Goal: Information Seeking & Learning: Learn about a topic

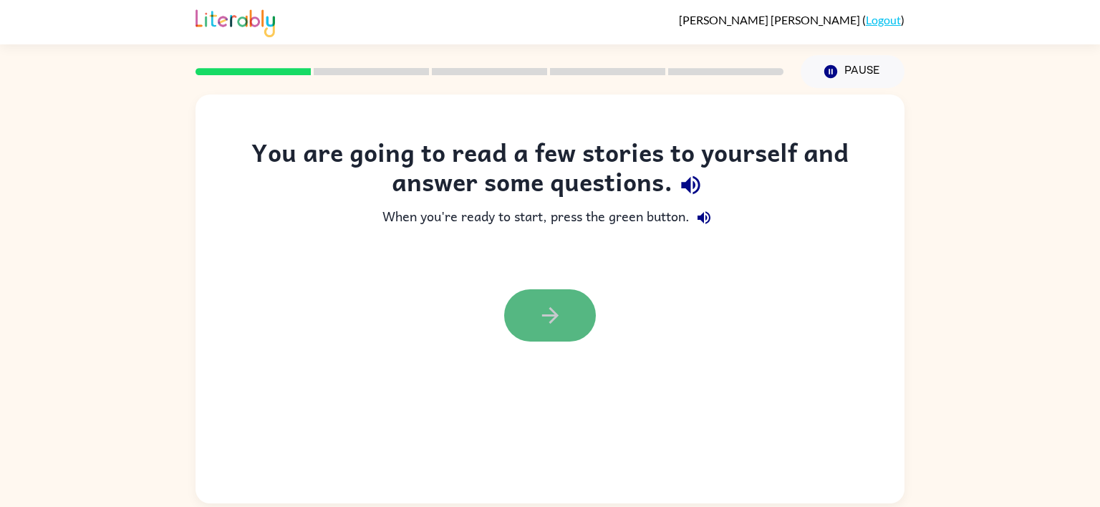
click at [549, 310] on icon "button" at bounding box center [550, 315] width 25 height 25
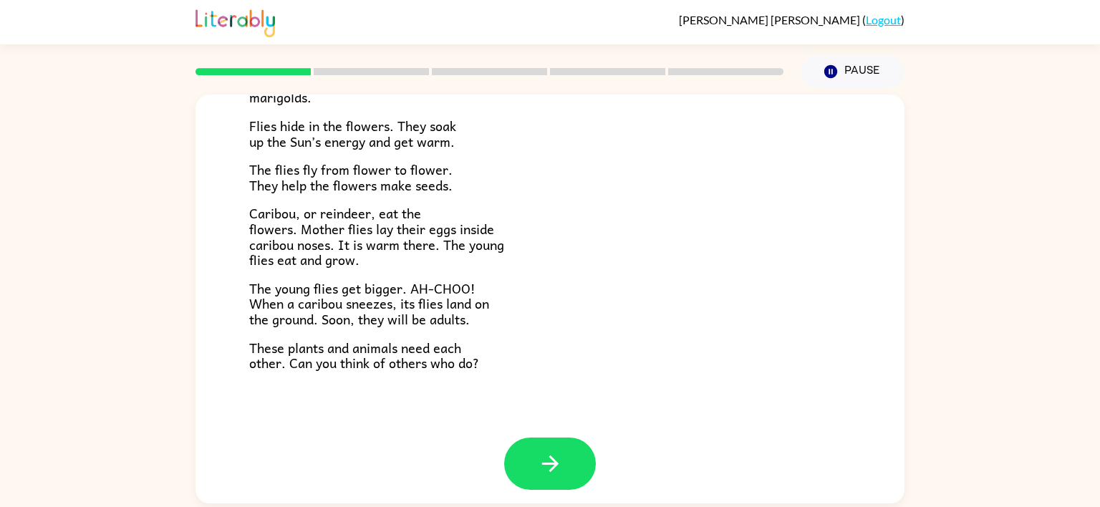
scroll to position [294, 0]
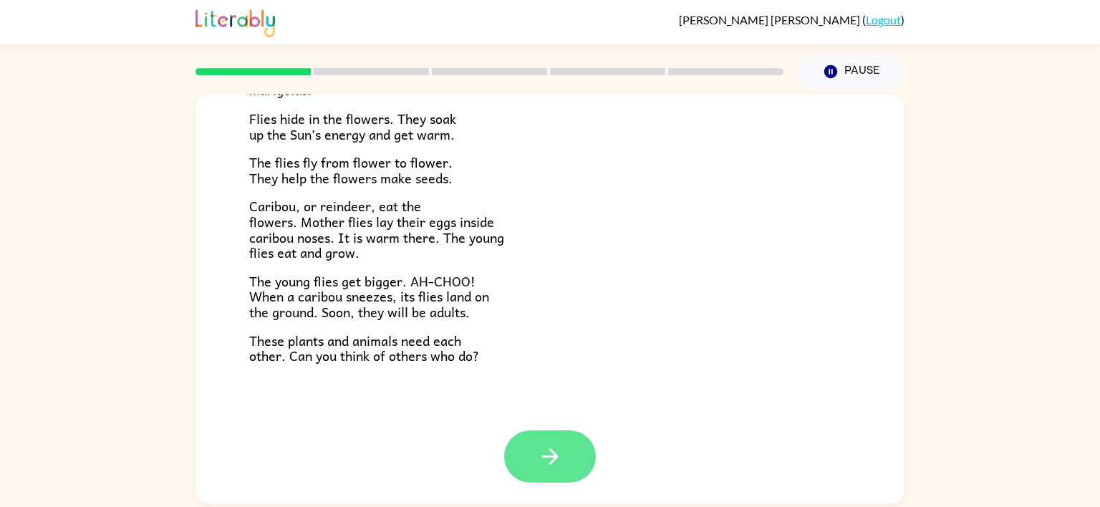
click at [525, 446] on button "button" at bounding box center [550, 456] width 92 height 52
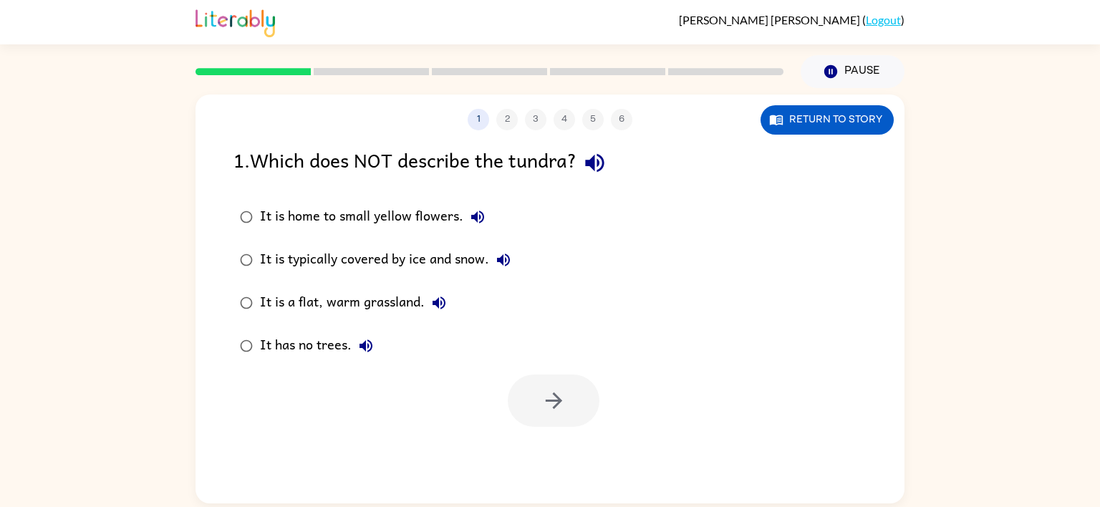
scroll to position [0, 0]
click at [545, 395] on icon "button" at bounding box center [553, 400] width 25 height 25
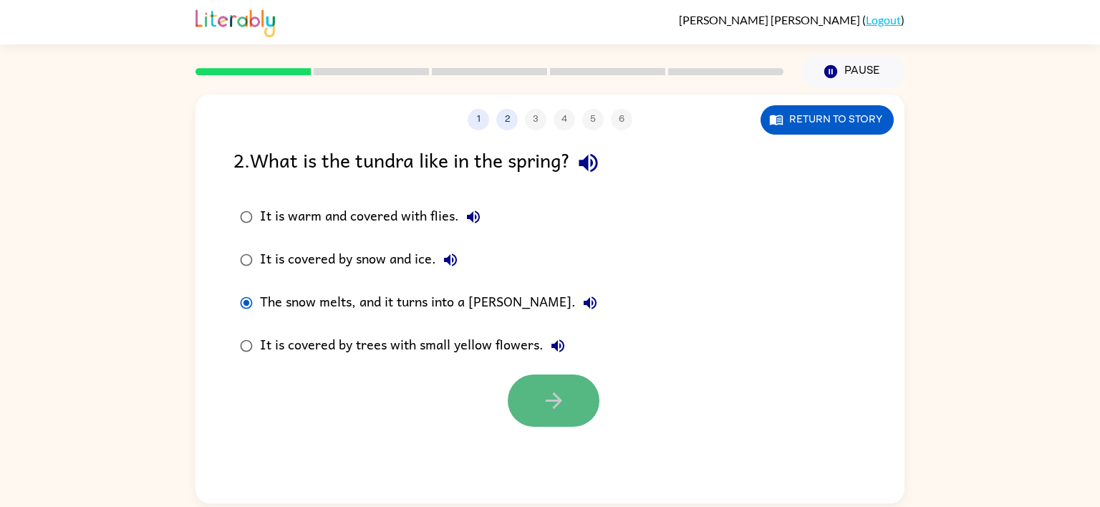
click at [567, 408] on button "button" at bounding box center [554, 401] width 92 height 52
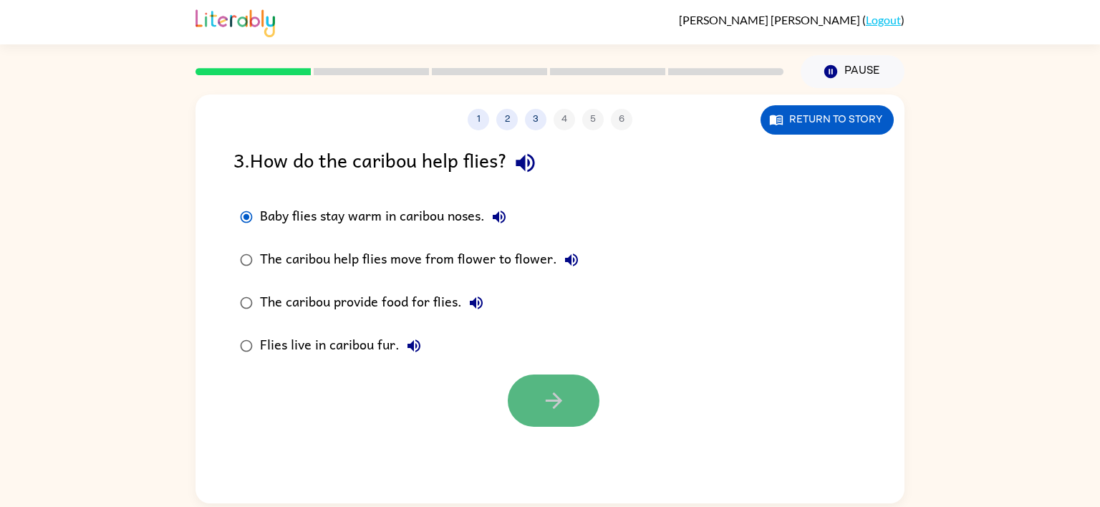
click at [528, 389] on button "button" at bounding box center [554, 401] width 92 height 52
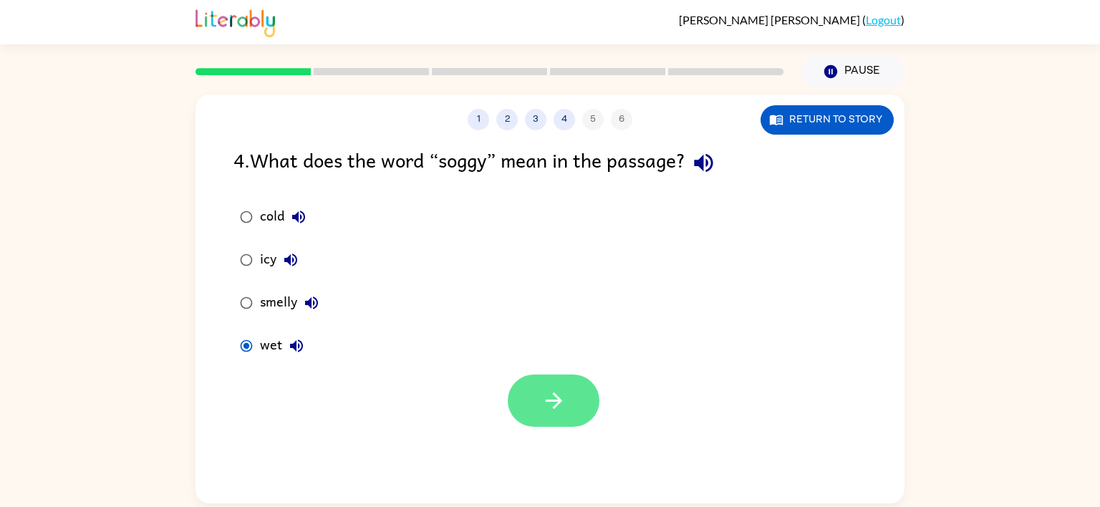
click at [566, 392] on button "button" at bounding box center [554, 401] width 92 height 52
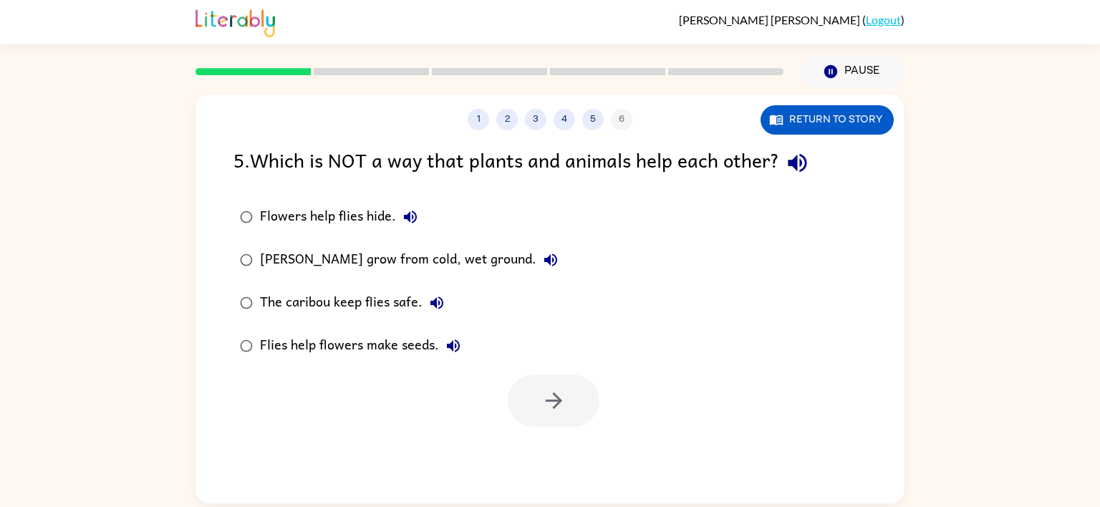
click at [493, 349] on label "Flies help flowers make seeds." at bounding box center [399, 345] width 347 height 43
click at [541, 402] on icon "button" at bounding box center [553, 400] width 25 height 25
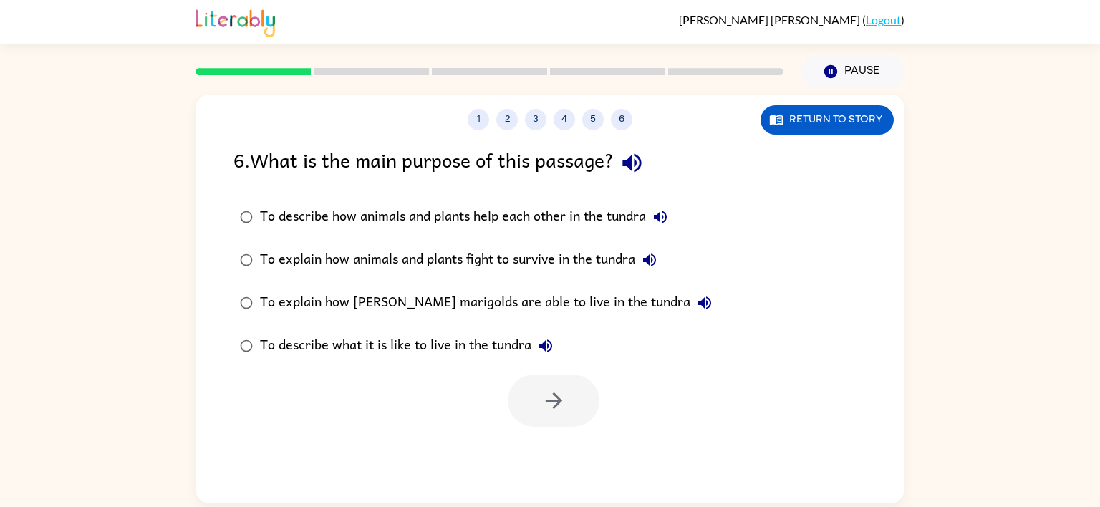
click at [516, 406] on div at bounding box center [554, 401] width 92 height 52
click at [518, 406] on div at bounding box center [554, 401] width 92 height 52
click at [584, 399] on button "button" at bounding box center [554, 401] width 92 height 52
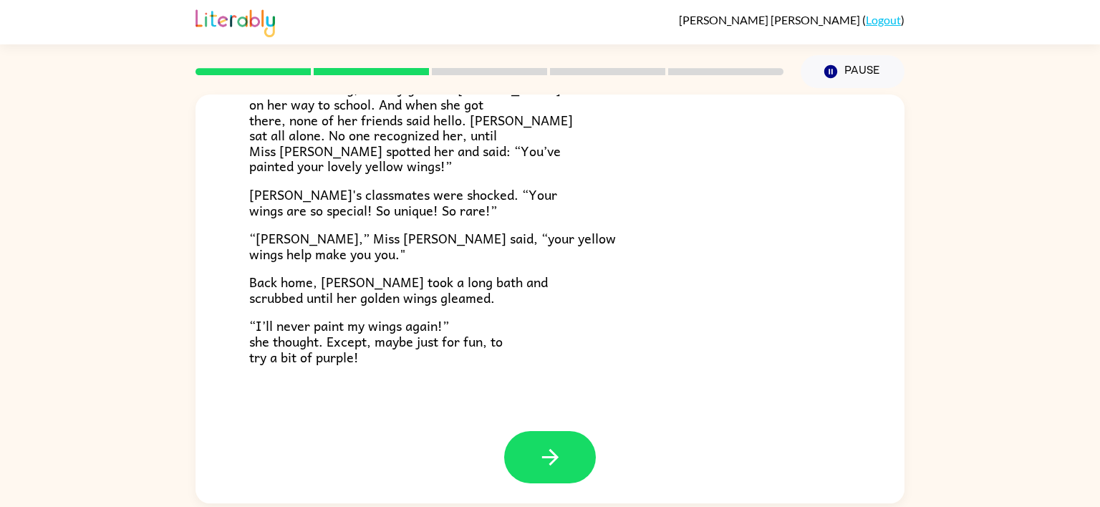
scroll to position [400, 0]
click at [553, 451] on icon "button" at bounding box center [549, 456] width 16 height 16
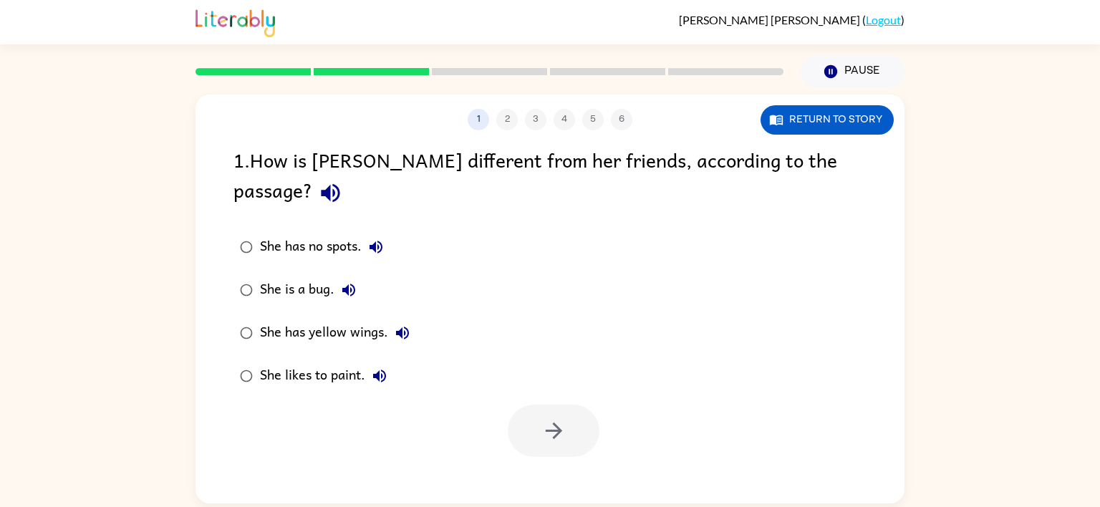
scroll to position [0, 0]
click at [569, 405] on button "button" at bounding box center [554, 431] width 92 height 52
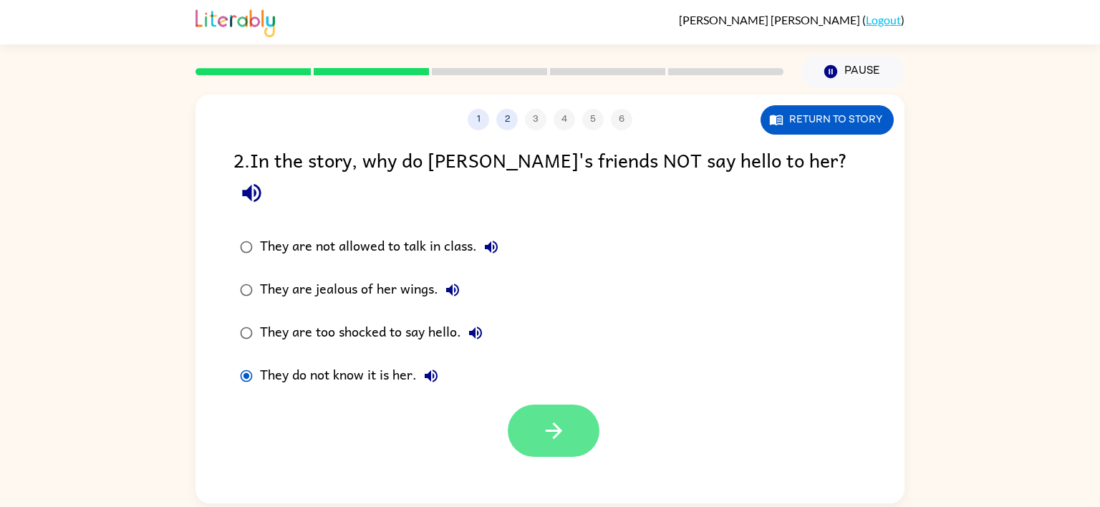
click at [557, 423] on icon "button" at bounding box center [553, 431] width 16 height 16
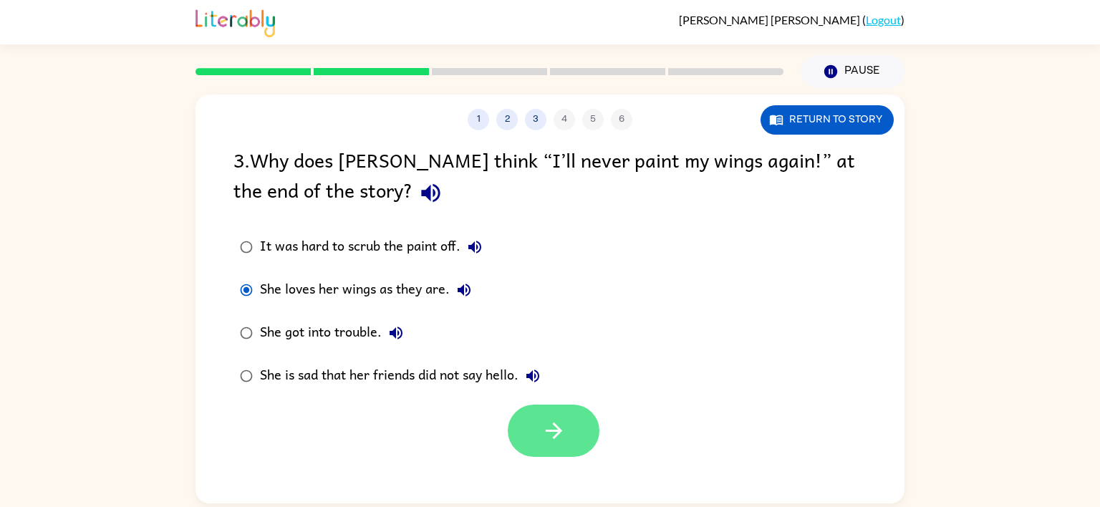
click at [530, 420] on button "button" at bounding box center [554, 431] width 92 height 52
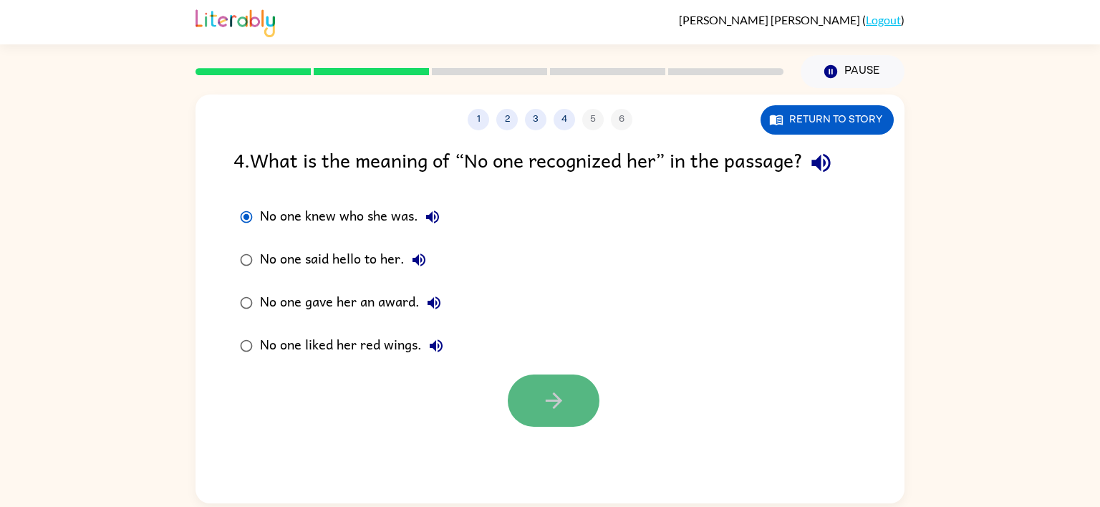
click at [574, 391] on button "button" at bounding box center [554, 401] width 92 height 52
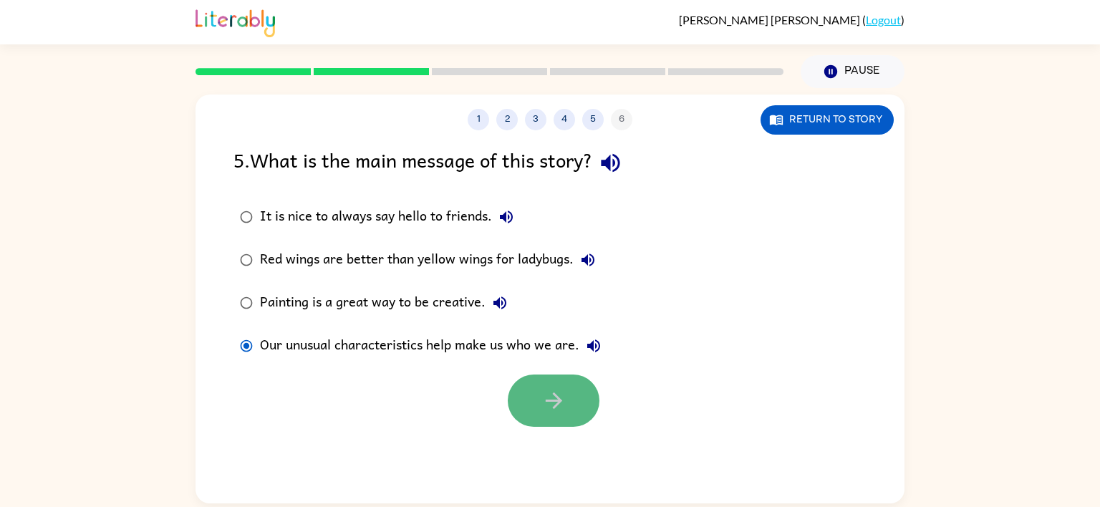
click at [555, 390] on icon "button" at bounding box center [553, 400] width 25 height 25
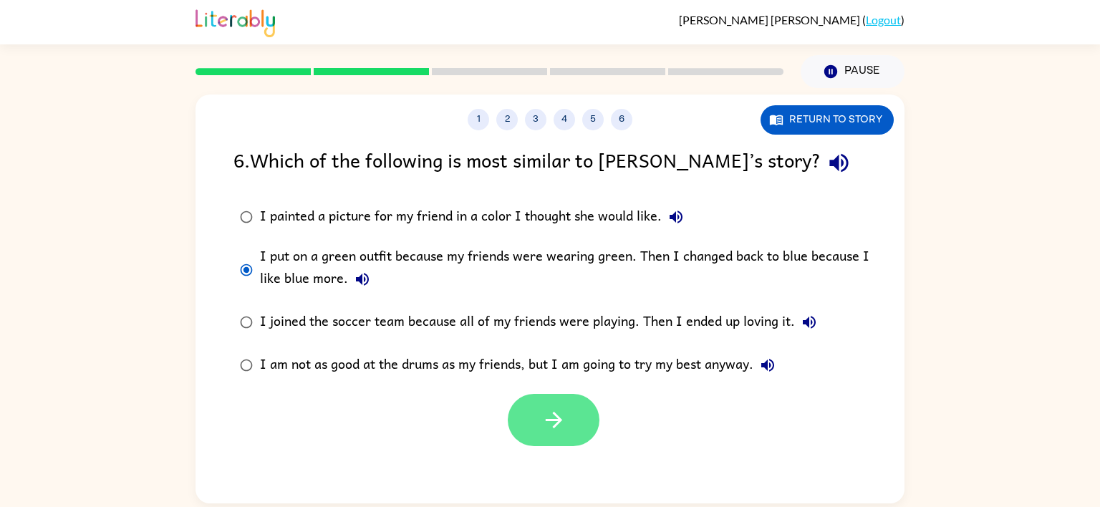
click at [544, 414] on icon "button" at bounding box center [553, 419] width 25 height 25
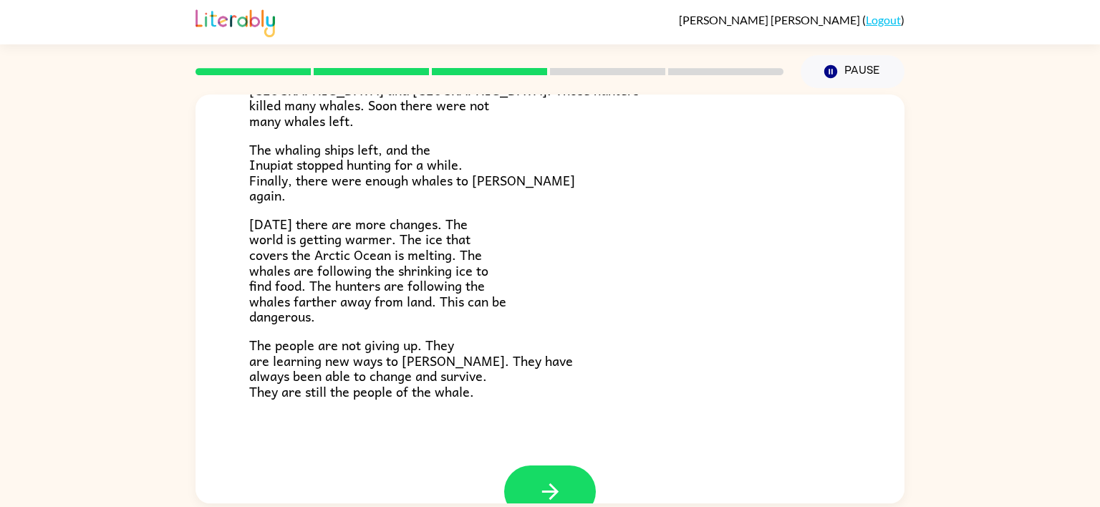
scroll to position [483, 0]
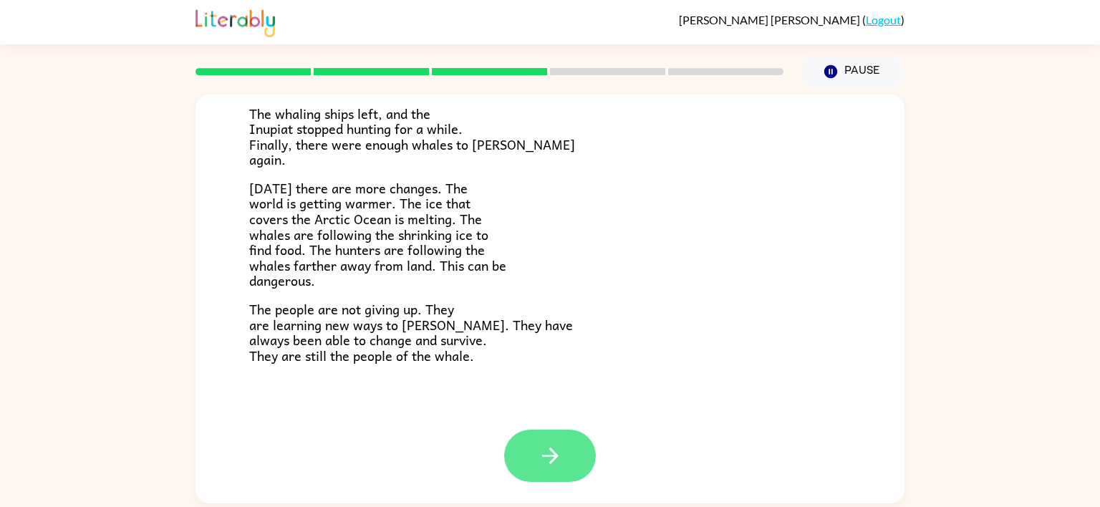
click at [540, 435] on button "button" at bounding box center [550, 456] width 92 height 52
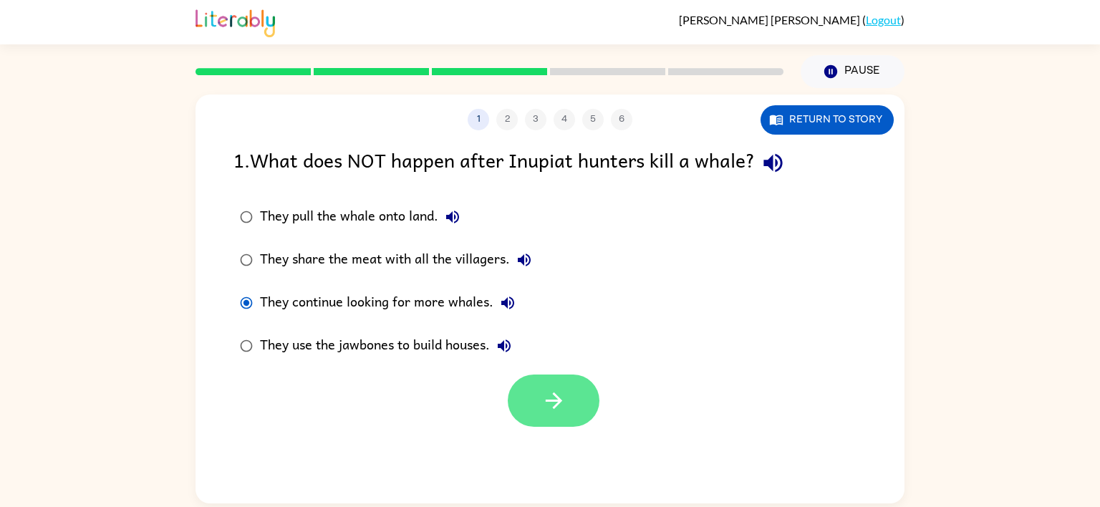
click at [524, 405] on button "button" at bounding box center [554, 401] width 92 height 52
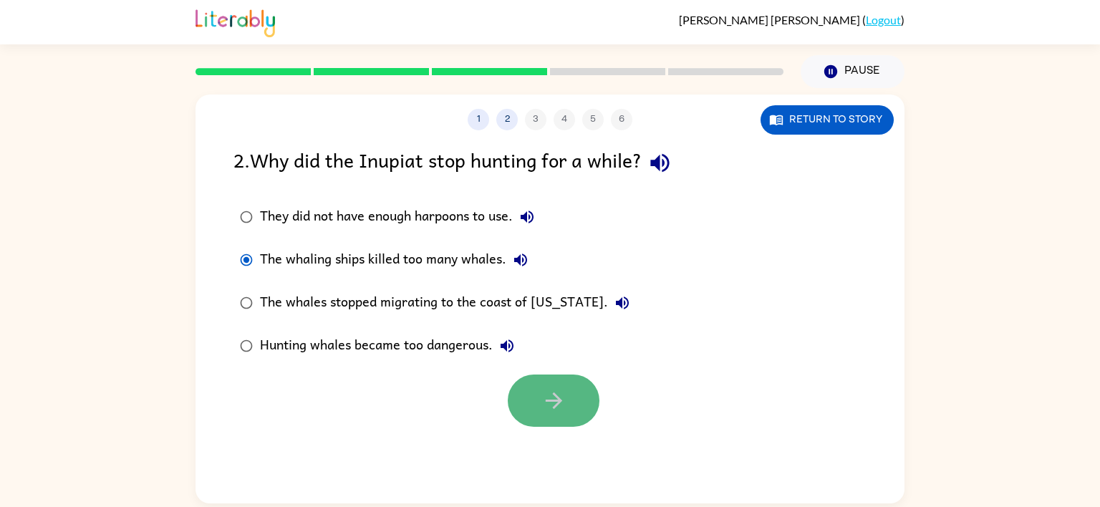
click at [556, 382] on button "button" at bounding box center [554, 401] width 92 height 52
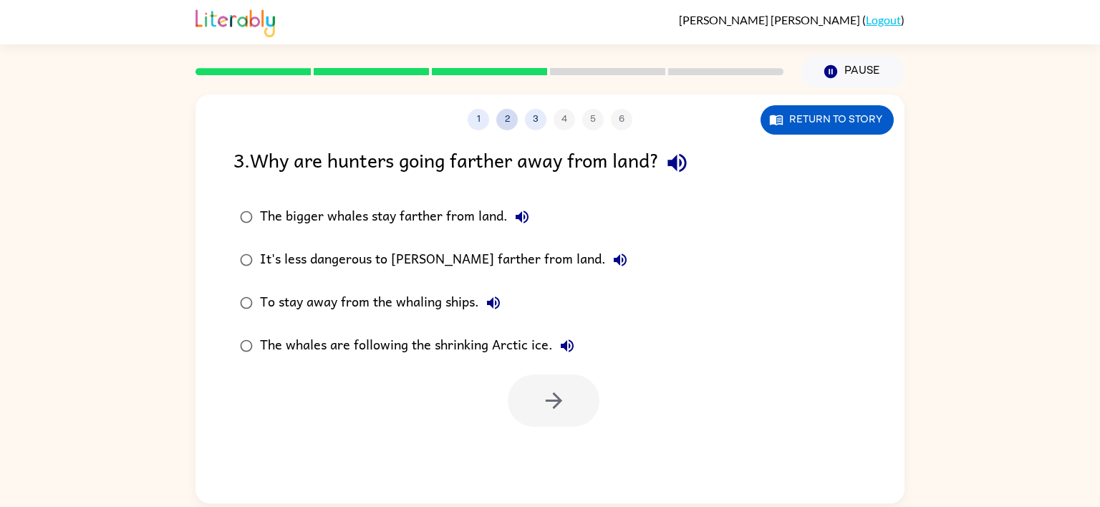
click at [506, 117] on button "2" at bounding box center [506, 119] width 21 height 21
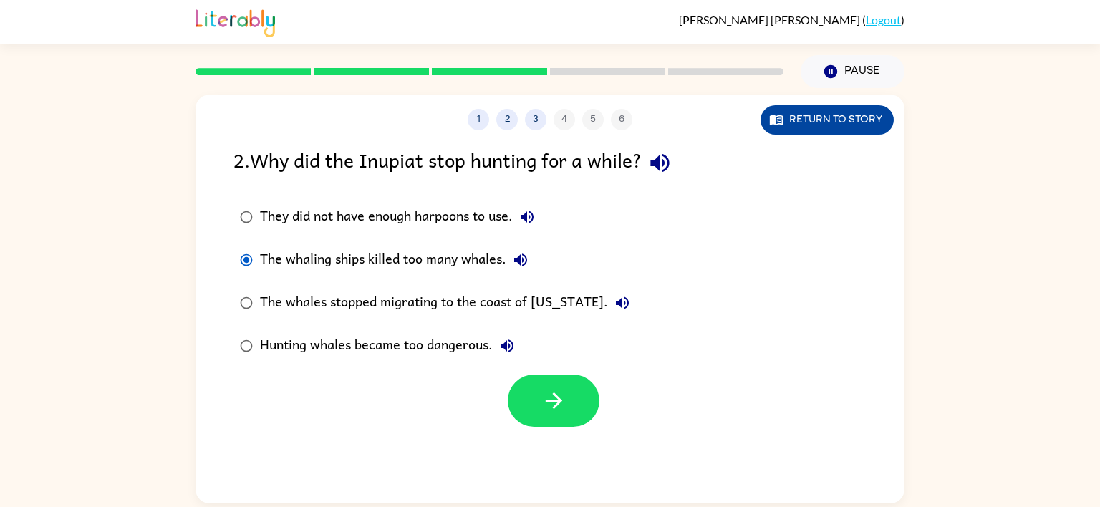
click at [801, 115] on button "Return to story" at bounding box center [827, 119] width 133 height 29
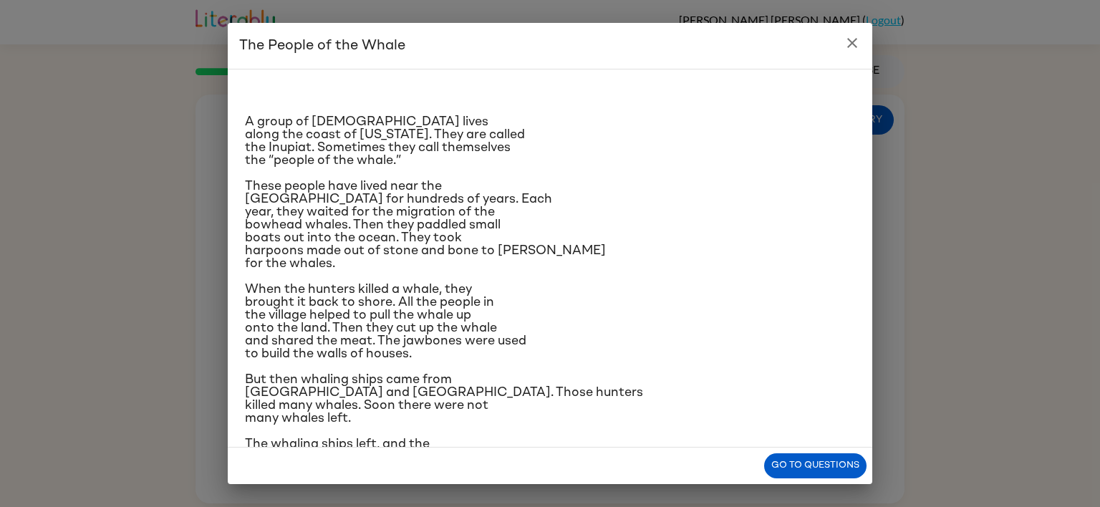
click at [342, 92] on div "A group of [DEMOGRAPHIC_DATA] lives along the coast of [US_STATE]. They are cal…" at bounding box center [550, 369] width 610 height 576
click at [638, 82] on div "A group of [DEMOGRAPHIC_DATA] lives along the coast of [US_STATE]. They are cal…" at bounding box center [550, 369] width 610 height 576
click at [430, 115] on span "A group of [DEMOGRAPHIC_DATA] lives along the coast of [US_STATE]. They are cal…" at bounding box center [385, 141] width 280 height 52
click at [353, 458] on div "Go to questions" at bounding box center [550, 466] width 645 height 37
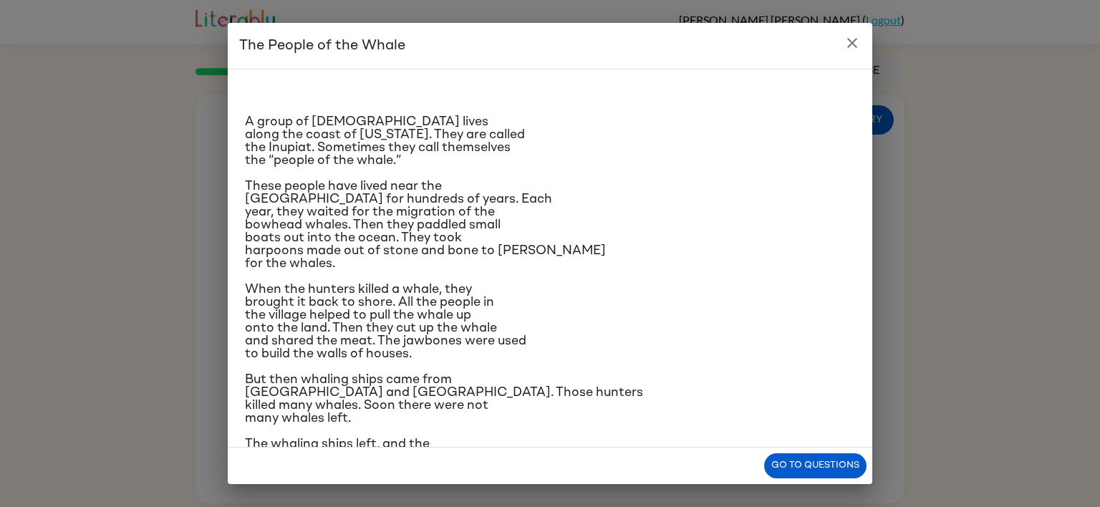
click at [365, 418] on p "But then whaling ships came from [GEOGRAPHIC_DATA] and [GEOGRAPHIC_DATA]. Those…" at bounding box center [550, 399] width 610 height 52
click at [365, 438] on span "The whaling ships left, and the Inupiat stopped hunting for a while. Finally, t…" at bounding box center [411, 464] width 332 height 52
click at [791, 465] on button "Go to questions" at bounding box center [815, 465] width 102 height 25
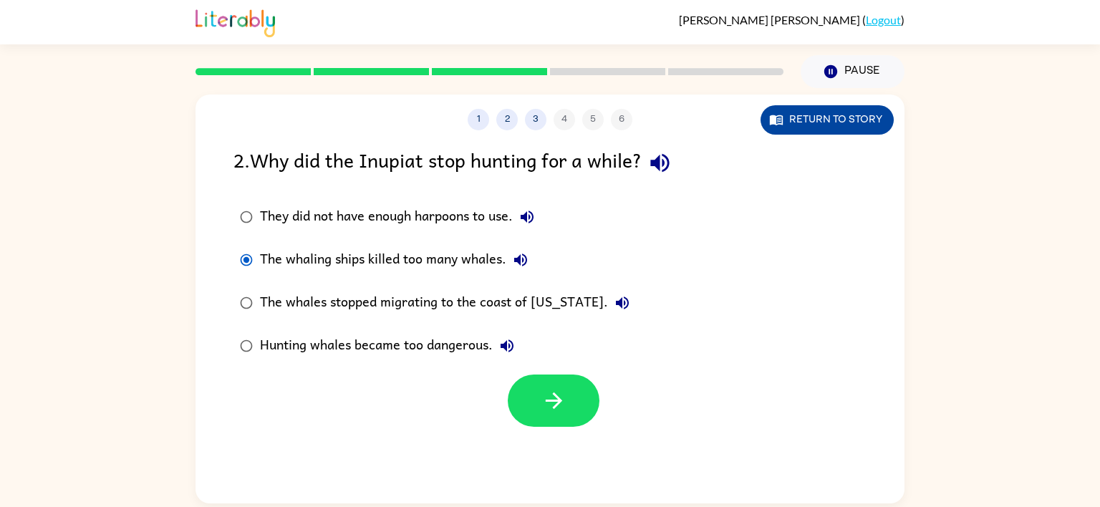
click at [801, 117] on button "Return to story" at bounding box center [827, 119] width 133 height 29
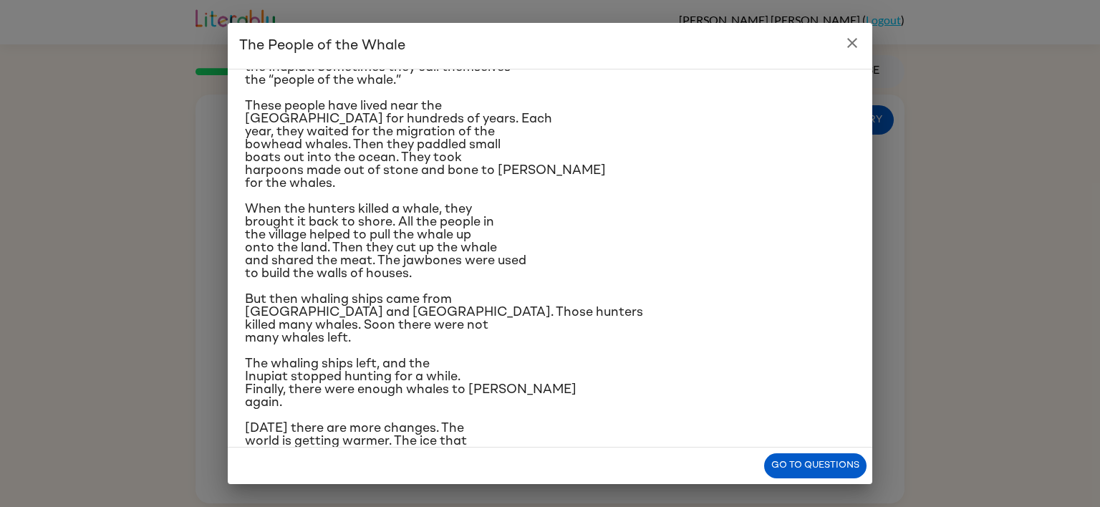
scroll to position [88, 0]
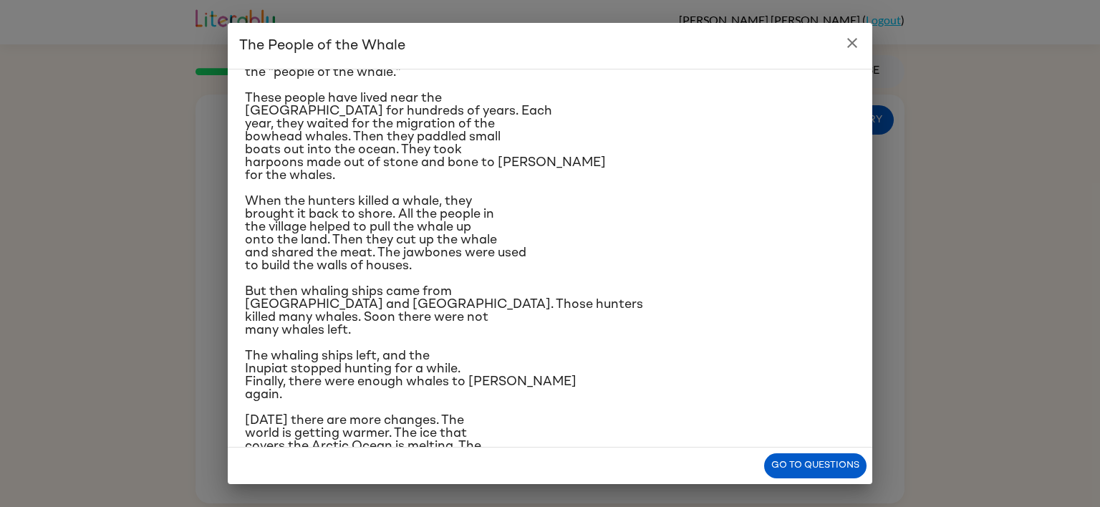
click at [851, 34] on icon "close" at bounding box center [852, 42] width 17 height 17
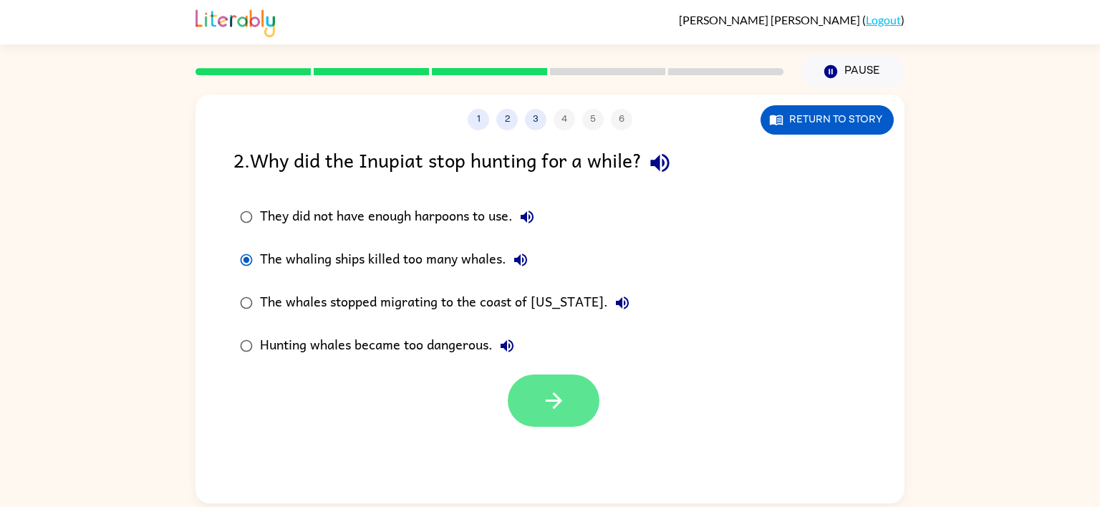
click at [564, 394] on icon "button" at bounding box center [553, 400] width 25 height 25
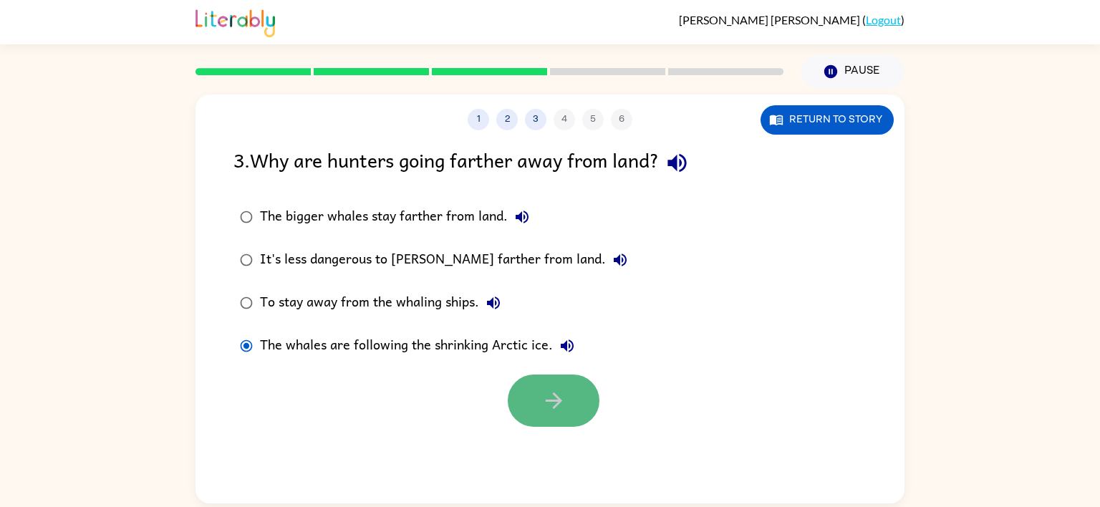
click at [555, 404] on icon "button" at bounding box center [553, 400] width 25 height 25
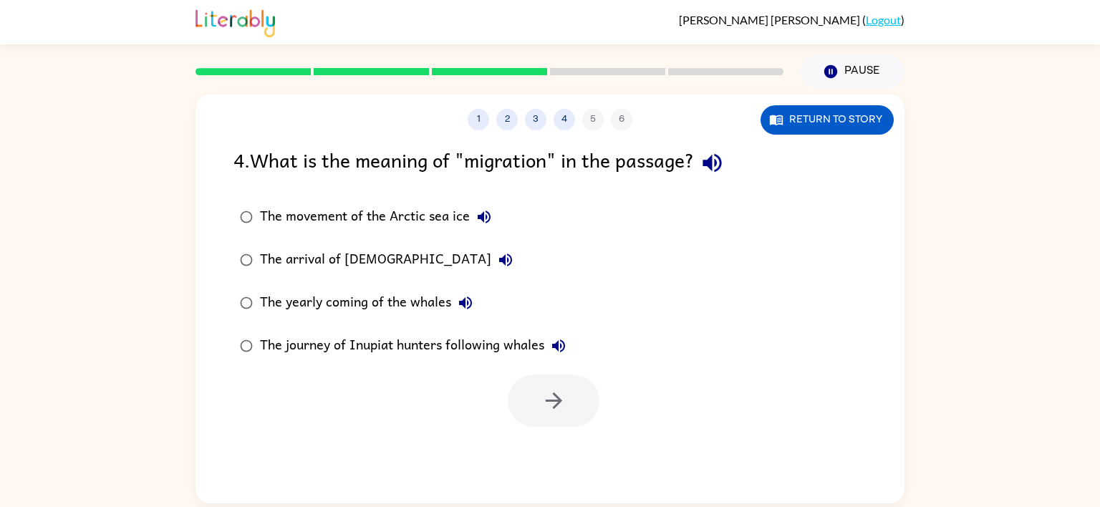
click at [294, 317] on div "The yearly coming of the whales" at bounding box center [370, 303] width 220 height 29
click at [520, 407] on button "button" at bounding box center [554, 401] width 92 height 52
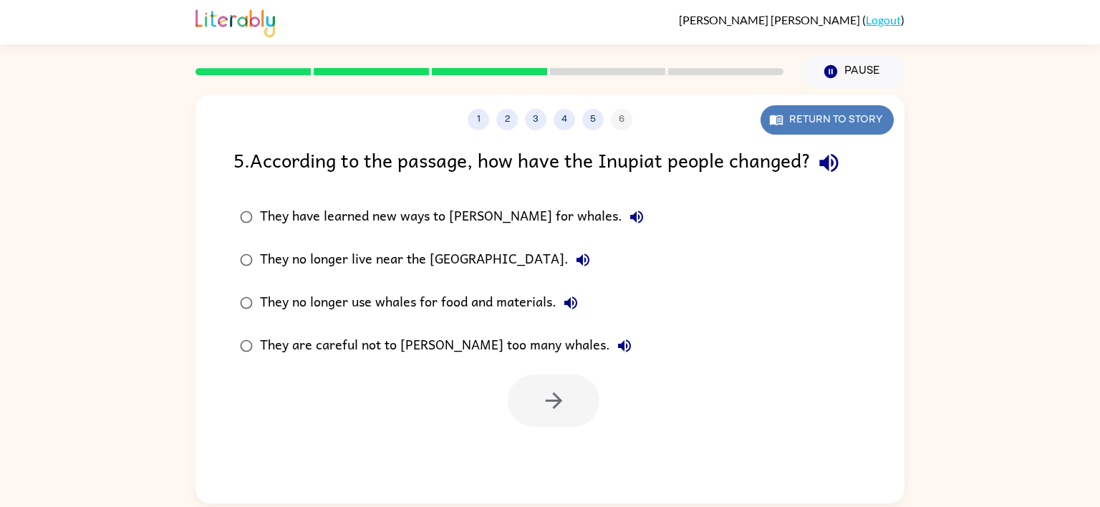
click at [807, 122] on button "Return to story" at bounding box center [827, 119] width 133 height 29
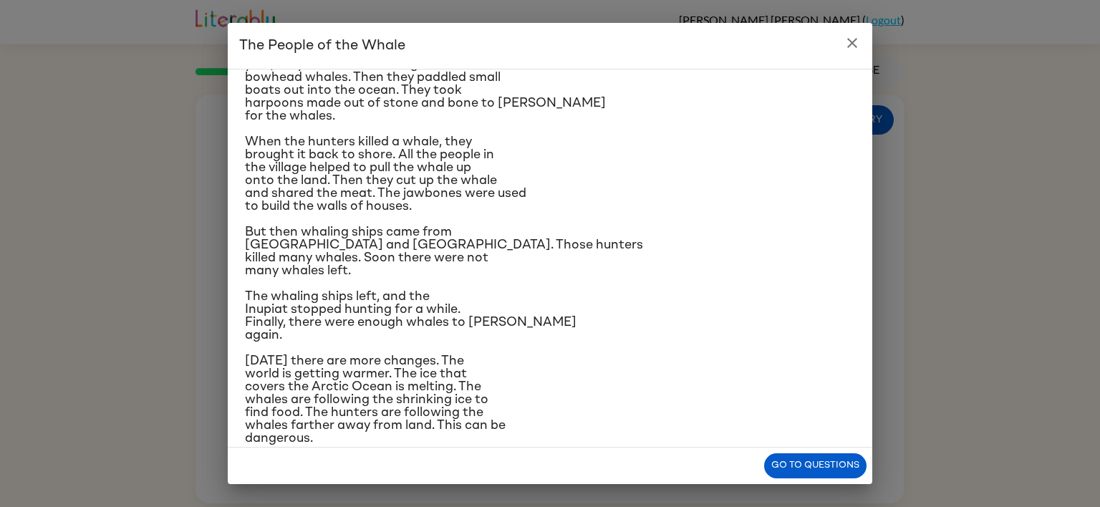
scroll to position [223, 0]
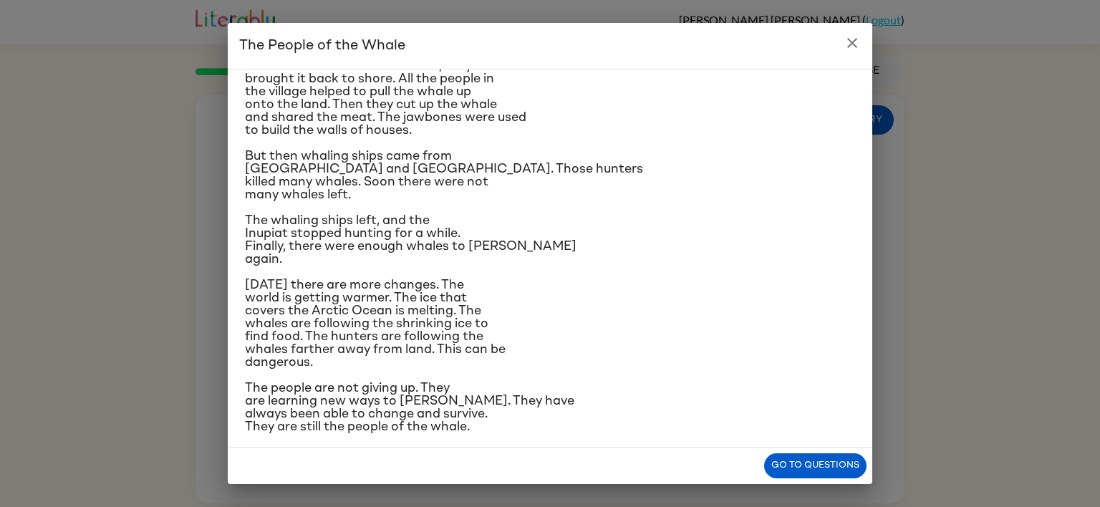
click at [845, 45] on icon "close" at bounding box center [852, 42] width 17 height 17
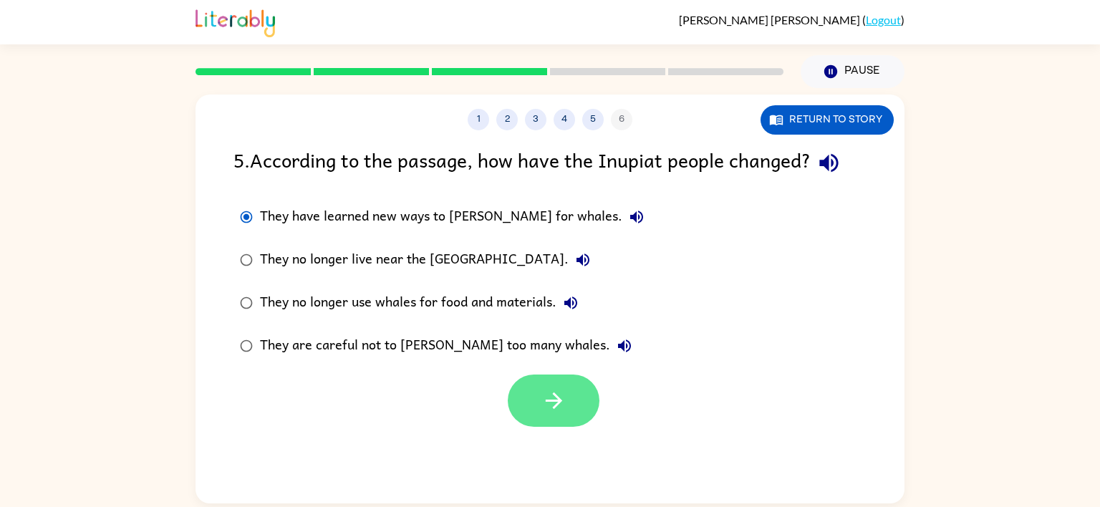
click at [559, 385] on button "button" at bounding box center [554, 401] width 92 height 52
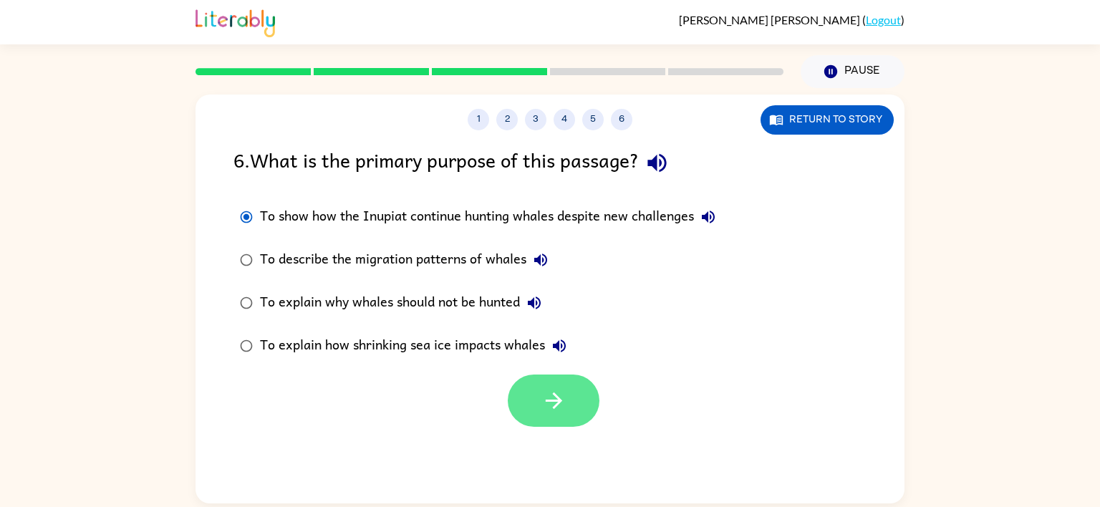
click at [545, 385] on button "button" at bounding box center [554, 401] width 92 height 52
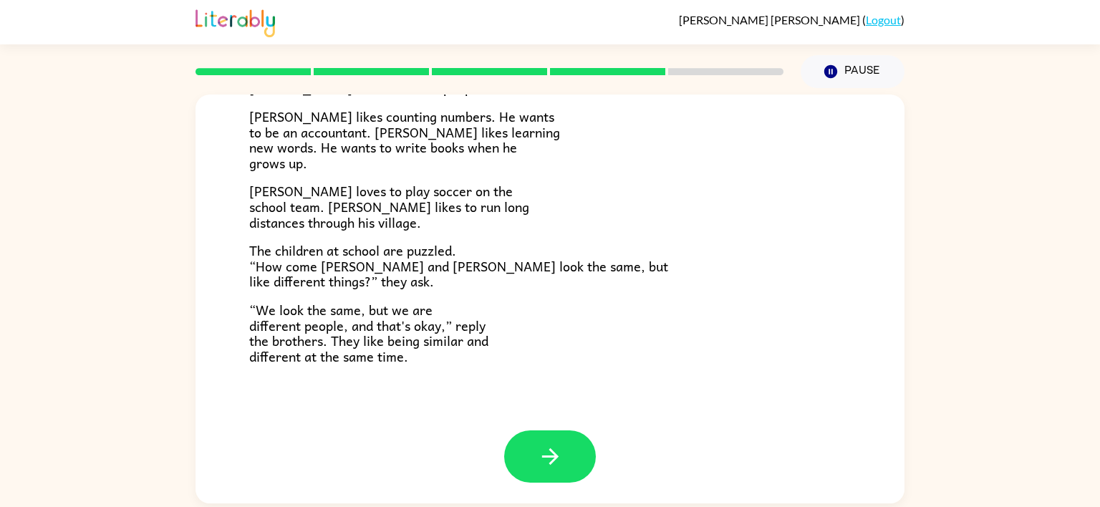
scroll to position [309, 0]
click at [546, 429] on div "[PERSON_NAME] and [PERSON_NAME] and [PERSON_NAME] are twin brothers. "They look…" at bounding box center [550, 107] width 709 height 645
click at [556, 452] on icon "button" at bounding box center [550, 456] width 25 height 25
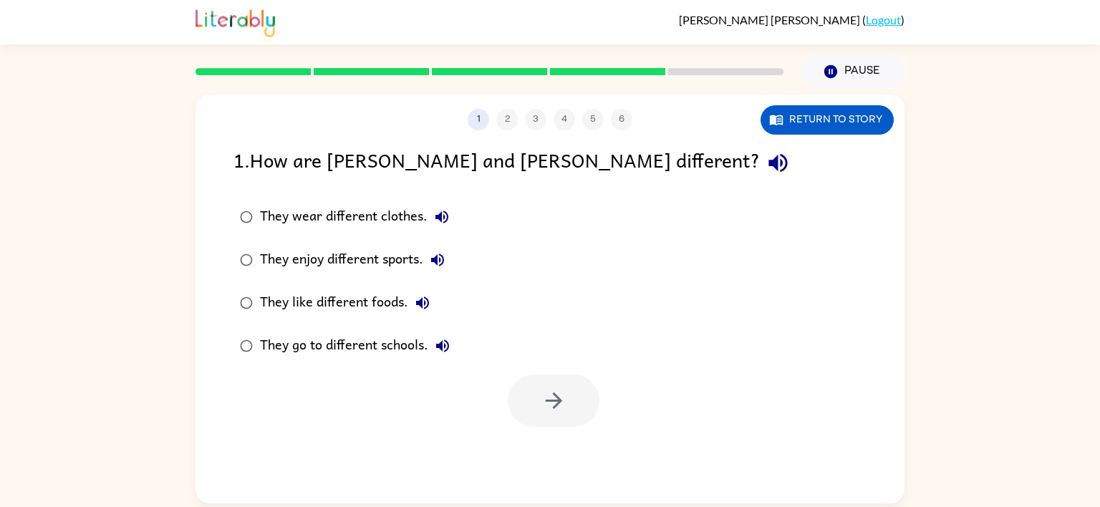
scroll to position [0, 0]
click at [555, 391] on icon "button" at bounding box center [553, 400] width 25 height 25
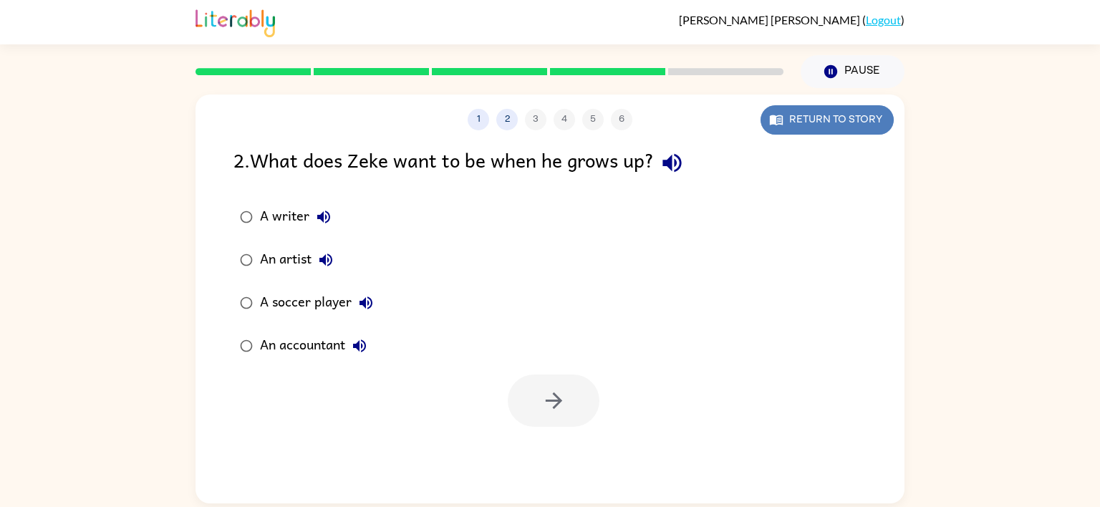
click at [798, 126] on button "Return to story" at bounding box center [827, 119] width 133 height 29
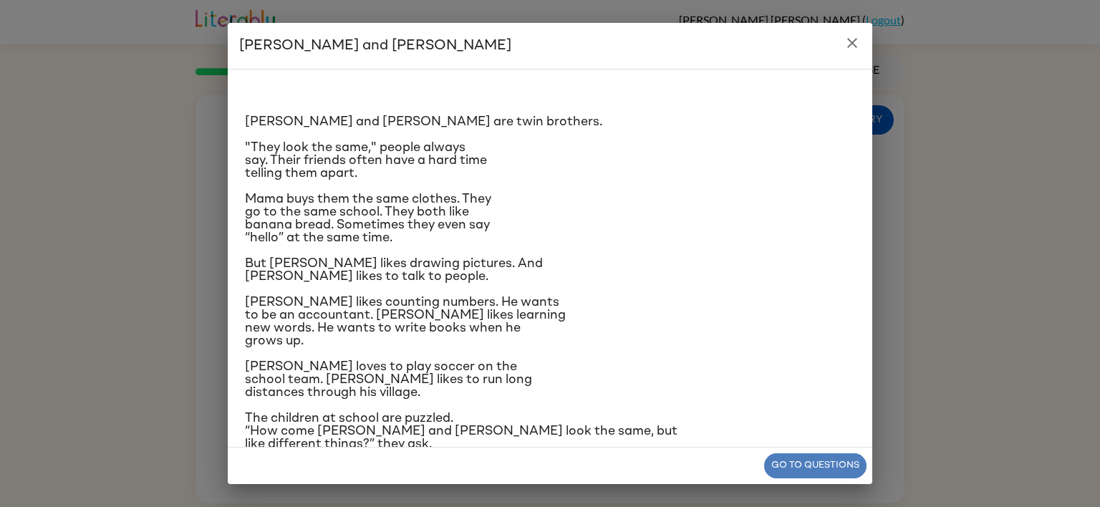
click at [846, 469] on button "Go to questions" at bounding box center [815, 465] width 102 height 25
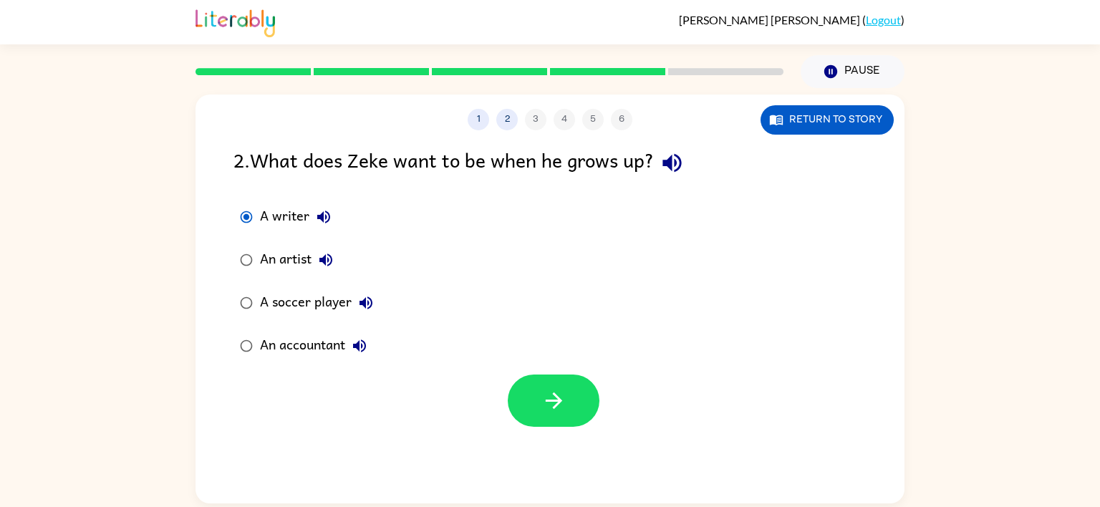
click at [531, 372] on div at bounding box center [550, 396] width 709 height 59
click at [542, 402] on icon "button" at bounding box center [553, 400] width 25 height 25
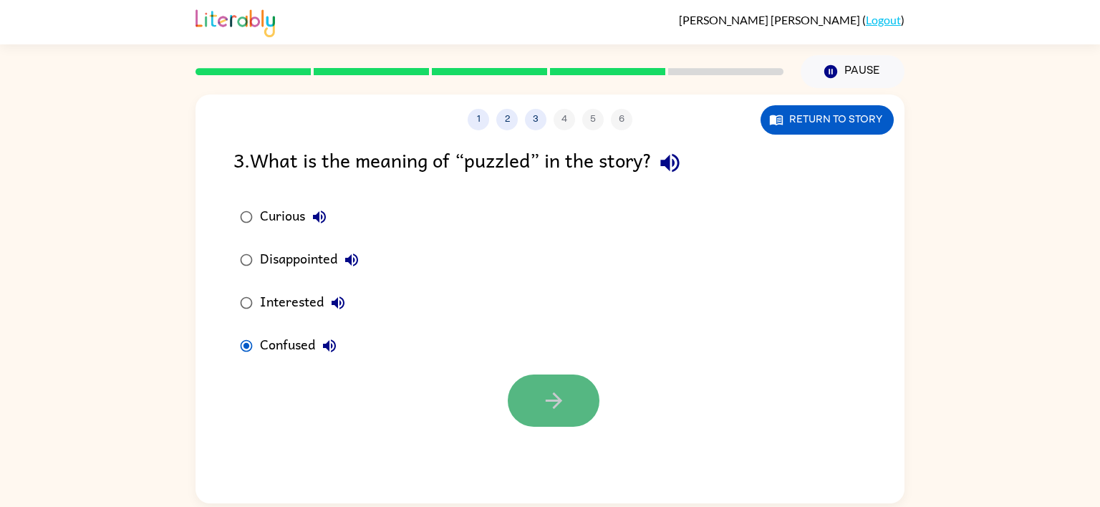
click at [574, 410] on button "button" at bounding box center [554, 401] width 92 height 52
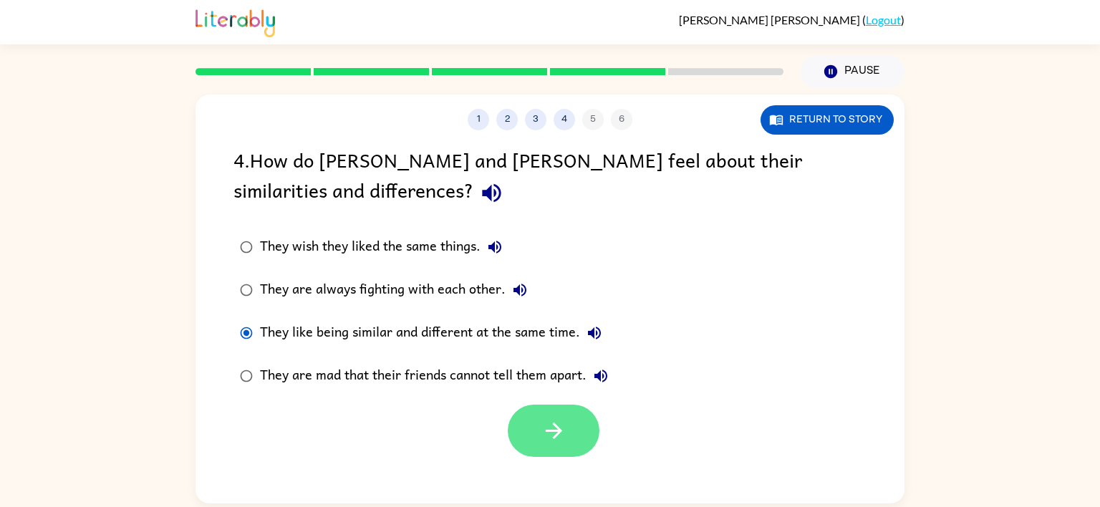
click at [524, 425] on button "button" at bounding box center [554, 431] width 92 height 52
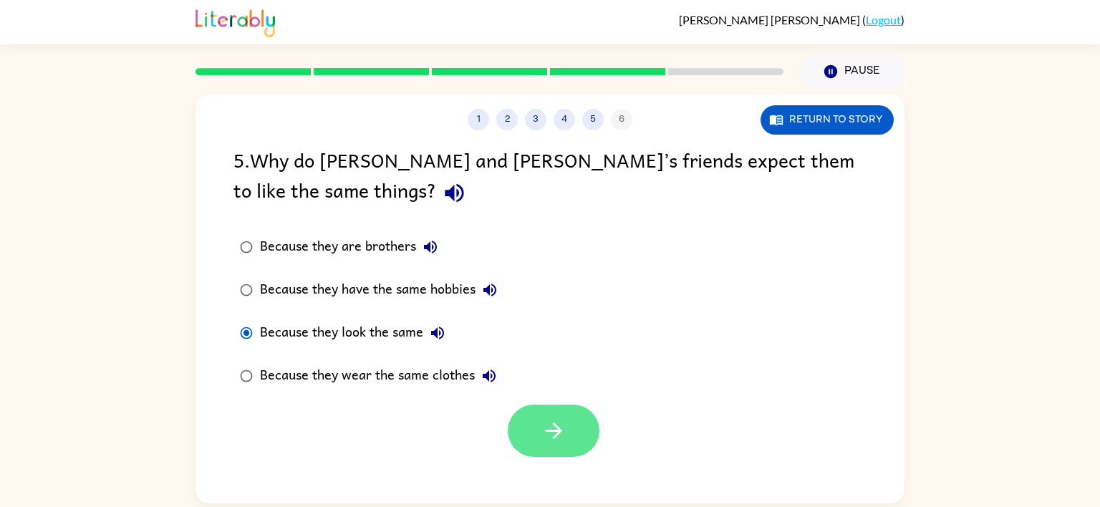
click at [561, 430] on icon "button" at bounding box center [553, 430] width 25 height 25
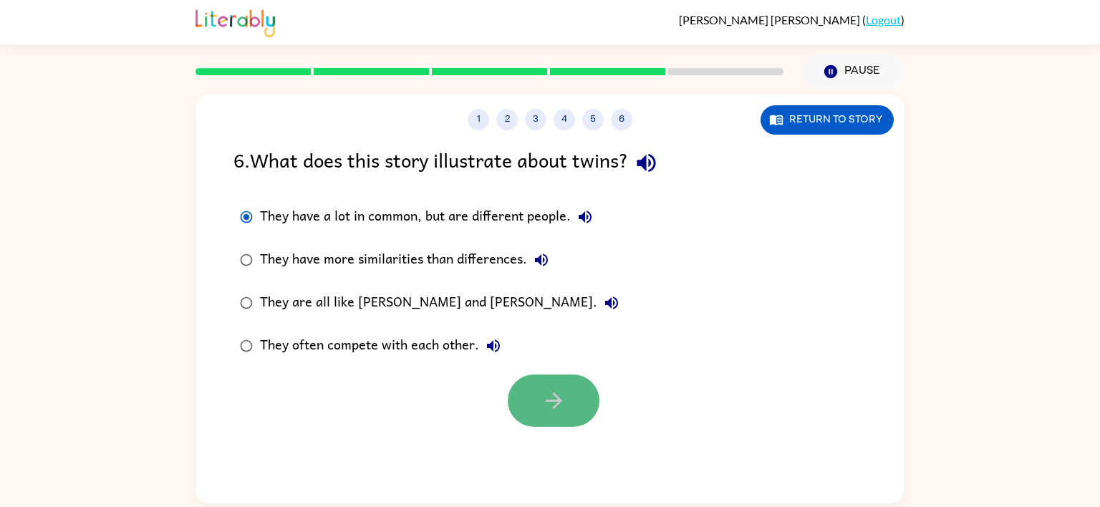
click at [566, 395] on button "button" at bounding box center [554, 401] width 92 height 52
